Goal: Navigation & Orientation: Find specific page/section

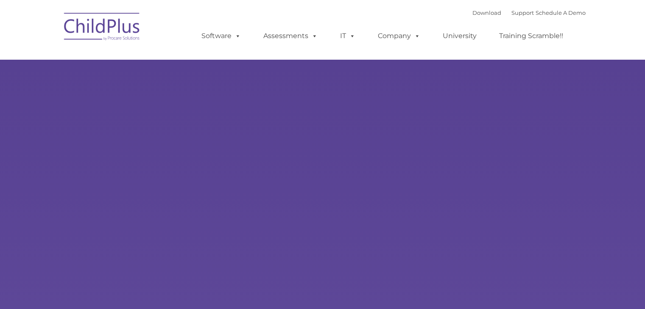
type input ""
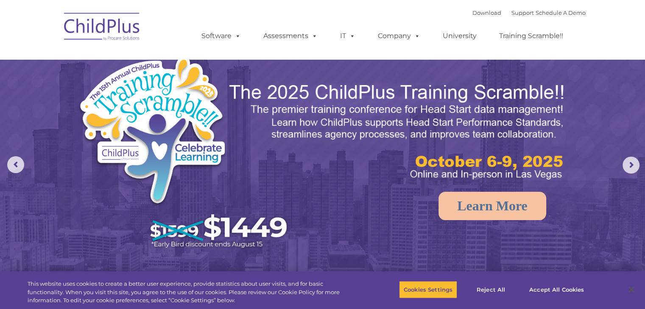
select select "MEDIUM"
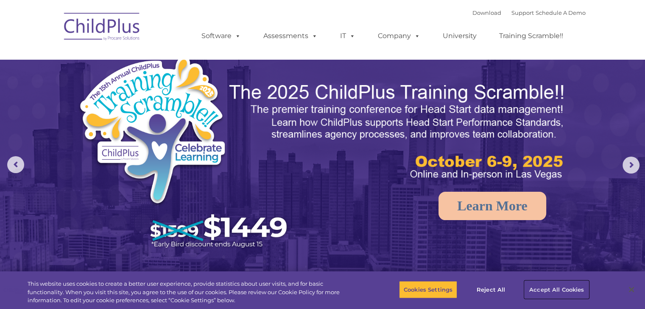
click at [549, 287] on button "Accept All Cookies" at bounding box center [556, 290] width 64 height 18
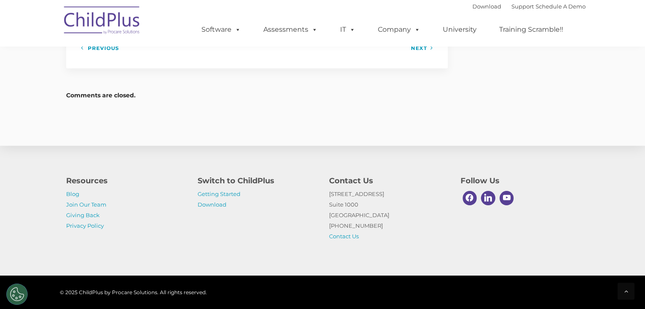
scroll to position [1266, 0]
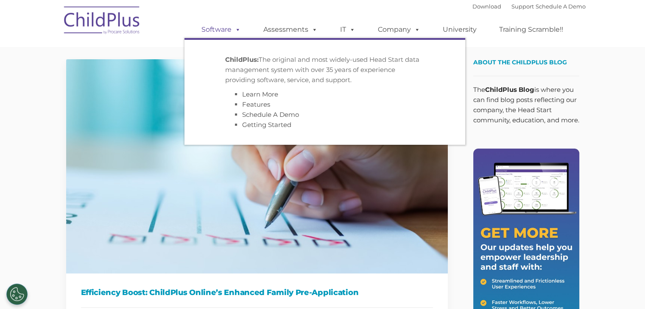
click at [215, 31] on link "Software" at bounding box center [221, 29] width 56 height 17
